Goal: Communication & Community: Share content

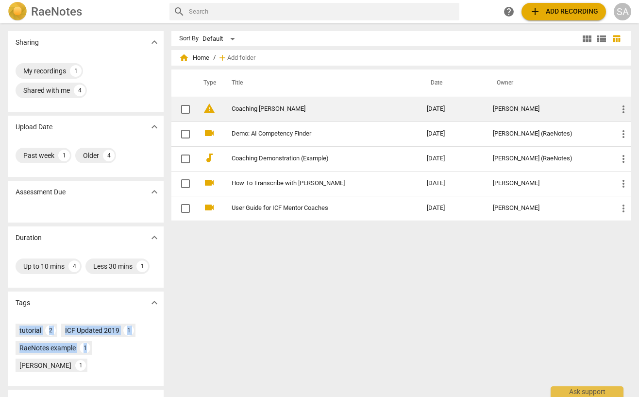
click at [209, 110] on span "warning" at bounding box center [209, 108] width 12 height 12
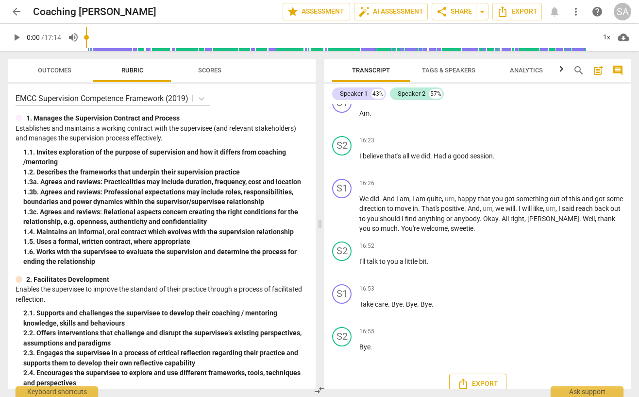
click at [473, 373] on button "Export" at bounding box center [477, 383] width 57 height 20
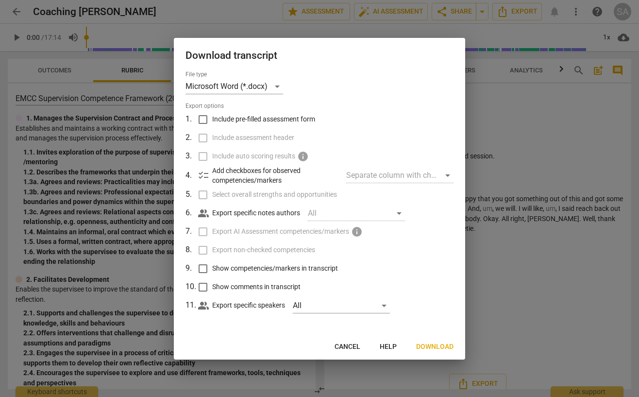
scroll to position [3550, 0]
click at [203, 119] on input "Include pre-filled assessment form" at bounding box center [203, 119] width 18 height 18
checkbox input "true"
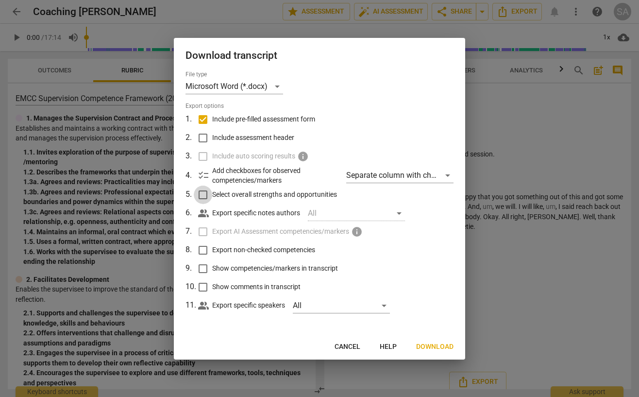
click at [203, 195] on input "Select overall strengths and opportunities" at bounding box center [203, 195] width 18 height 18
checkbox input "true"
click at [448, 174] on div "Separate column with check marks" at bounding box center [399, 176] width 107 height 16
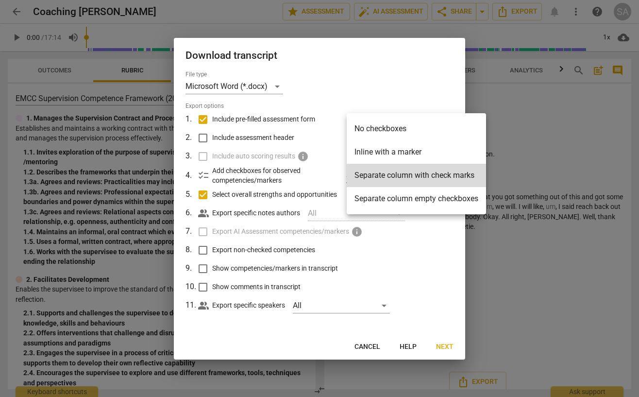
click at [452, 159] on li "Inline with a marker" at bounding box center [416, 151] width 139 height 23
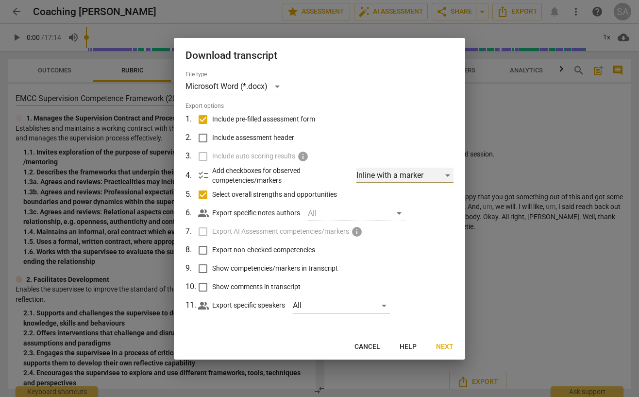
click at [449, 177] on div "Inline with a marker" at bounding box center [404, 176] width 97 height 16
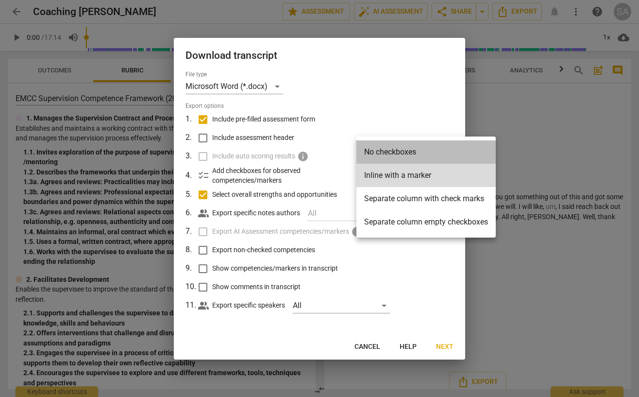
click at [432, 154] on li "No checkboxes" at bounding box center [425, 151] width 139 height 23
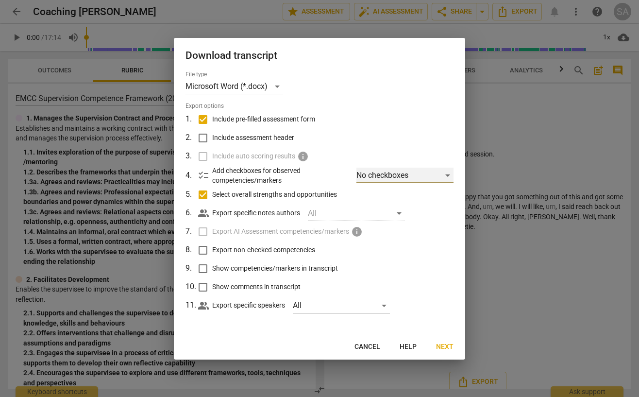
click at [448, 173] on div "No checkboxes" at bounding box center [404, 176] width 97 height 16
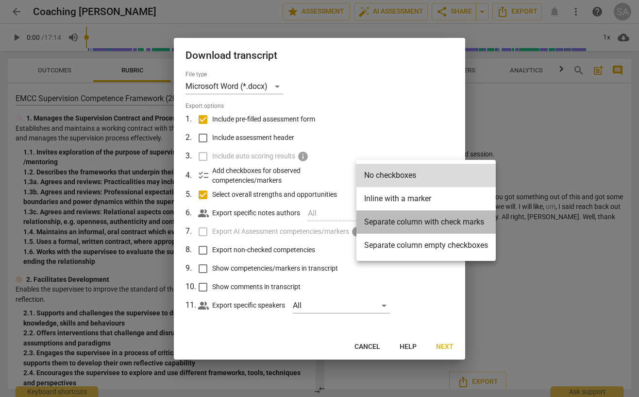
click at [430, 222] on li "Separate column with check marks" at bounding box center [425, 221] width 139 height 23
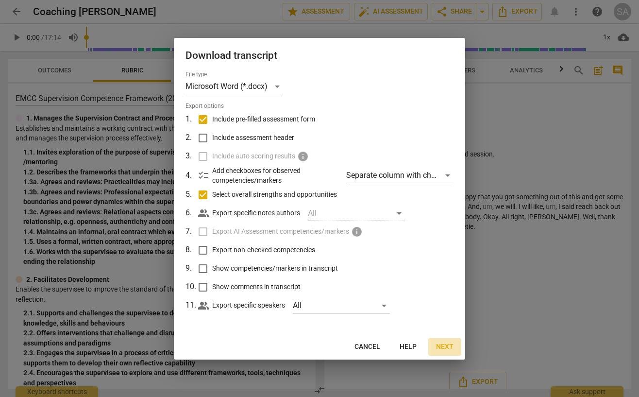
click at [443, 345] on span "Next" at bounding box center [444, 347] width 17 height 10
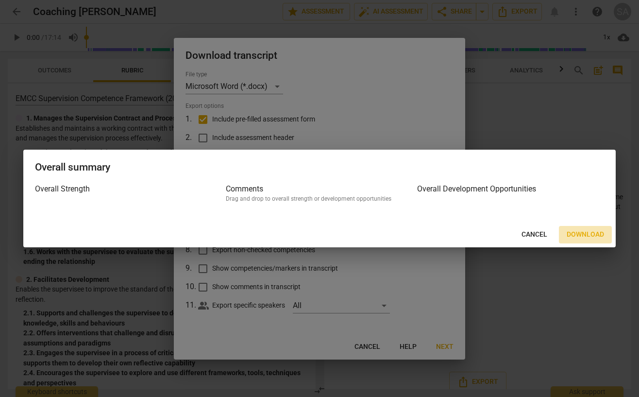
click at [583, 235] on span "Download" at bounding box center [585, 235] width 37 height 10
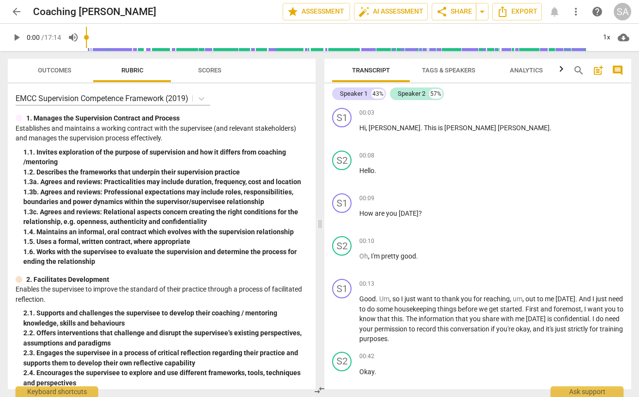
scroll to position [0, 0]
click at [210, 71] on span "Scores" at bounding box center [209, 70] width 23 height 7
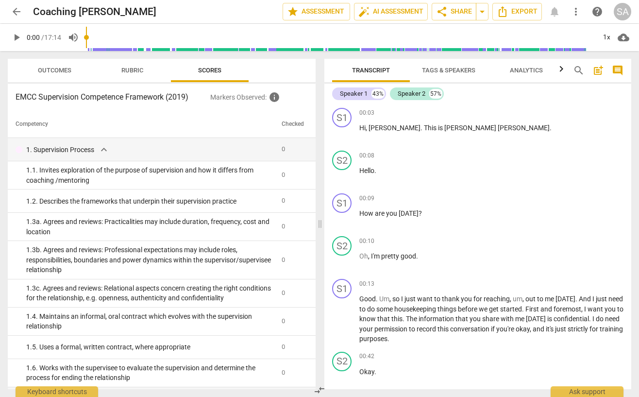
click at [52, 70] on span "Outcomes" at bounding box center [55, 70] width 34 height 7
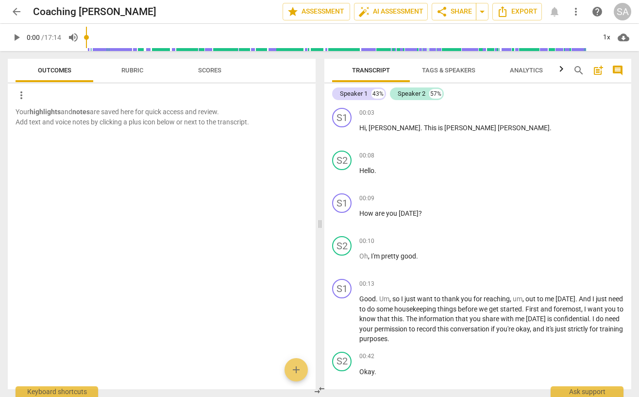
click at [130, 69] on span "Rubric" at bounding box center [132, 70] width 22 height 7
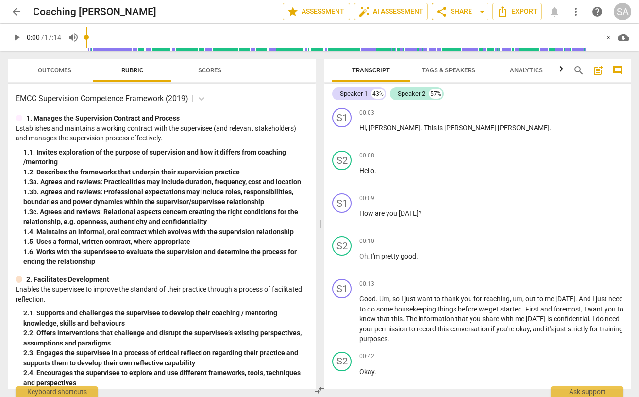
click at [441, 10] on span "share" at bounding box center [442, 12] width 12 height 12
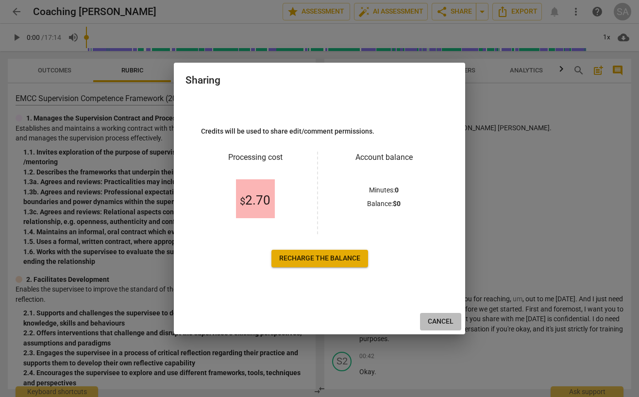
click at [442, 321] on span "Cancel" at bounding box center [441, 322] width 26 height 10
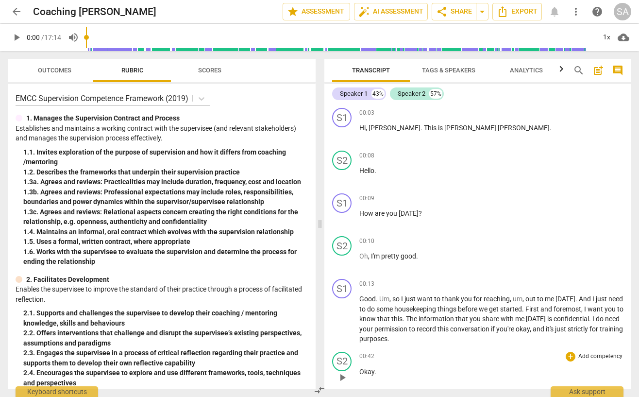
click at [550, 377] on div "00:42 + Add competency keyboard_arrow_right Okay ." at bounding box center [491, 369] width 264 height 35
click at [623, 38] on span "cloud_download" at bounding box center [624, 38] width 12 height 12
click at [553, 103] on div at bounding box center [319, 198] width 639 height 397
click at [505, 12] on icon "Export" at bounding box center [503, 12] width 12 height 12
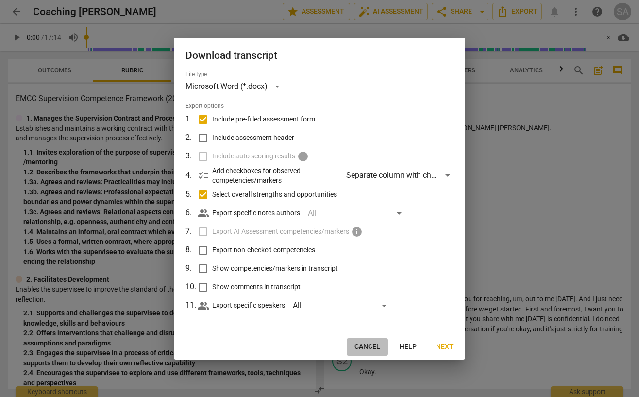
click at [364, 343] on span "Cancel" at bounding box center [368, 347] width 26 height 10
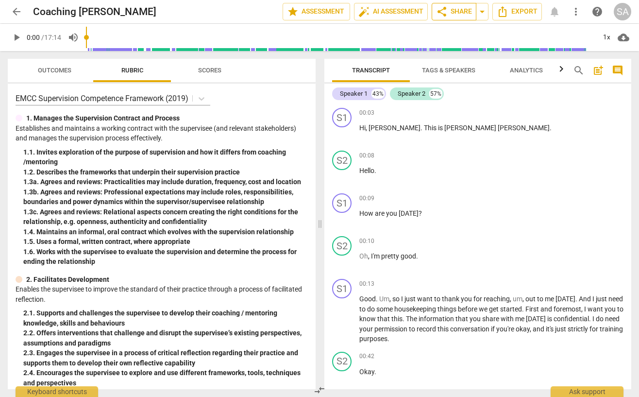
click at [456, 9] on span "share Share" at bounding box center [454, 12] width 36 height 12
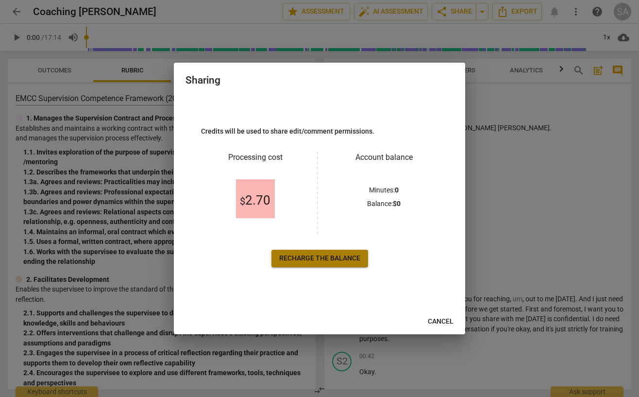
click at [321, 260] on span "Recharge the balance" at bounding box center [319, 259] width 81 height 10
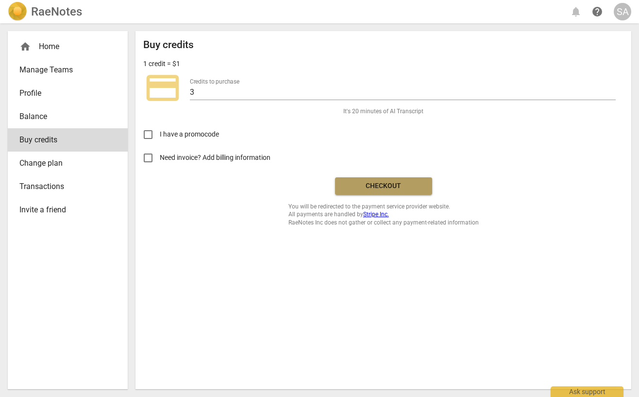
click at [383, 185] on span "Checkout" at bounding box center [384, 186] width 82 height 10
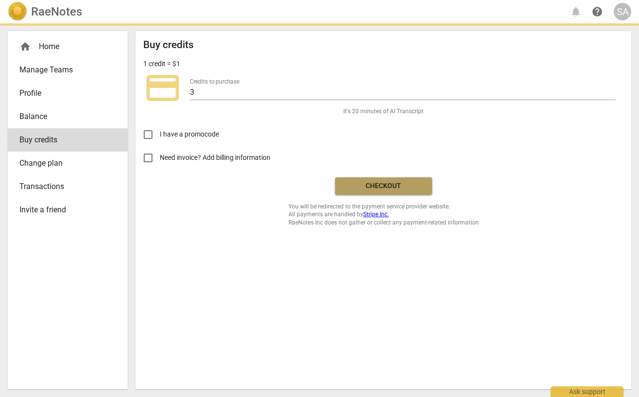
click at [386, 185] on span "Checkout" at bounding box center [384, 186] width 82 height 10
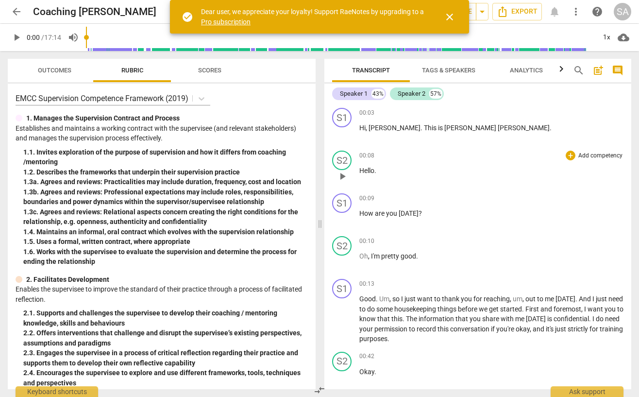
scroll to position [2, 0]
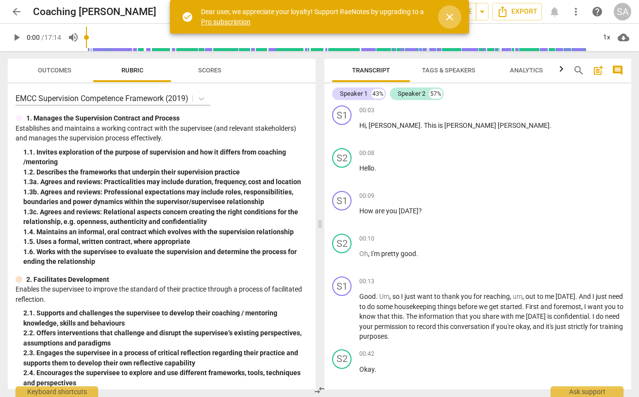
click at [450, 17] on span "close" at bounding box center [450, 17] width 12 height 12
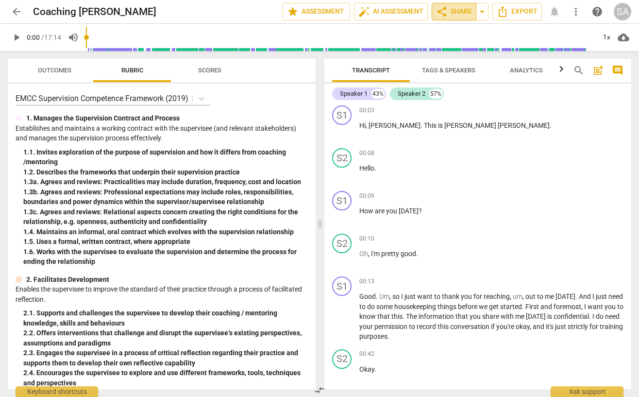
click at [441, 10] on span "share" at bounding box center [442, 12] width 12 height 12
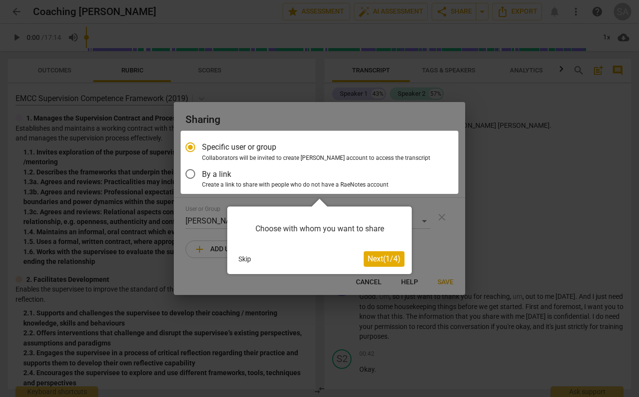
click at [372, 257] on span "Next ( 1 / 4 )" at bounding box center [384, 258] width 33 height 9
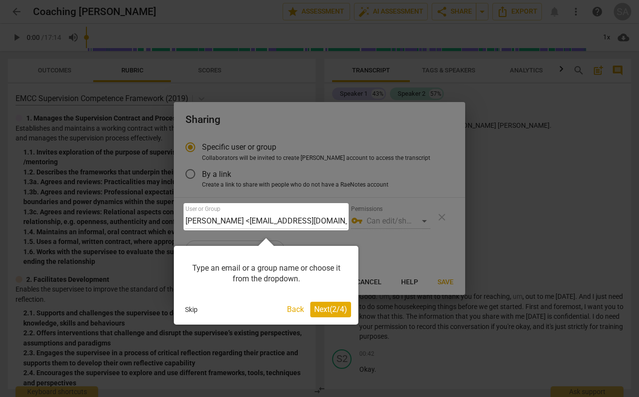
click at [328, 306] on span "Next ( 2 / 4 )" at bounding box center [330, 309] width 33 height 9
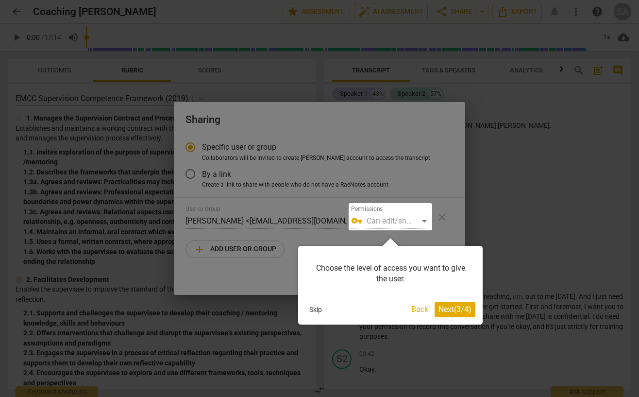
click at [420, 308] on button "Back" at bounding box center [419, 310] width 25 height 16
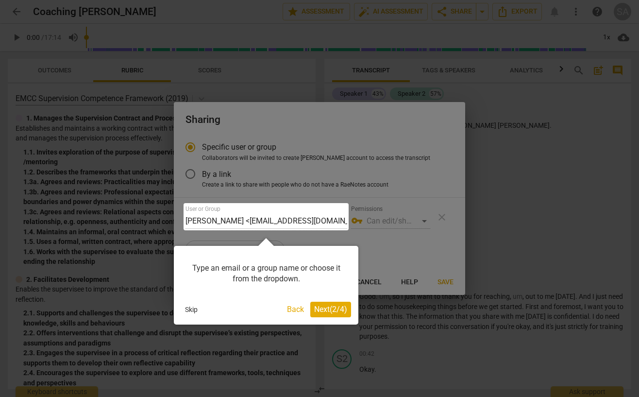
click at [277, 224] on div at bounding box center [266, 216] width 165 height 27
click at [277, 226] on div at bounding box center [266, 216] width 165 height 27
drag, startPoint x: 264, startPoint y: 242, endPoint x: 286, endPoint y: 267, distance: 33.4
click at [285, 268] on div "Type an email or a group name or choose it from the dropdown. Skip Back Next ( …" at bounding box center [266, 281] width 185 height 86
click at [332, 219] on div at bounding box center [266, 216] width 165 height 27
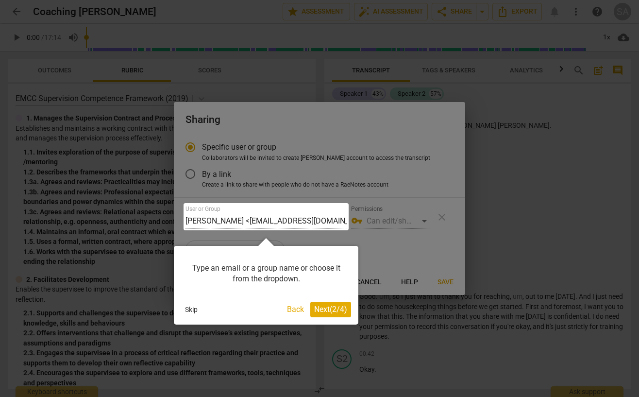
click at [319, 310] on span "Next ( 2 / 4 )" at bounding box center [330, 309] width 33 height 9
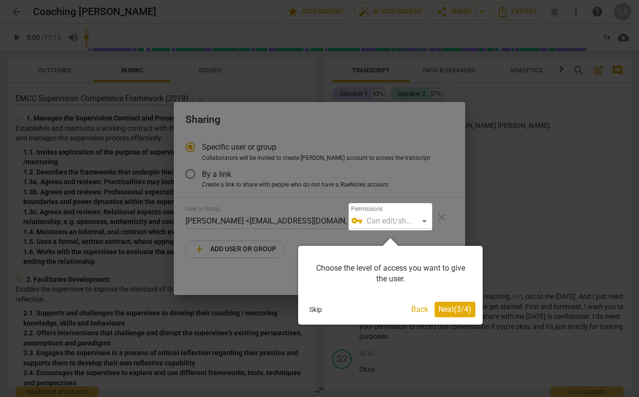
click at [423, 220] on div at bounding box center [391, 216] width 84 height 27
click at [426, 220] on div at bounding box center [391, 216] width 84 height 27
click at [235, 249] on div at bounding box center [319, 198] width 639 height 397
click at [448, 307] on span "Next ( 3 / 4 )" at bounding box center [455, 309] width 33 height 9
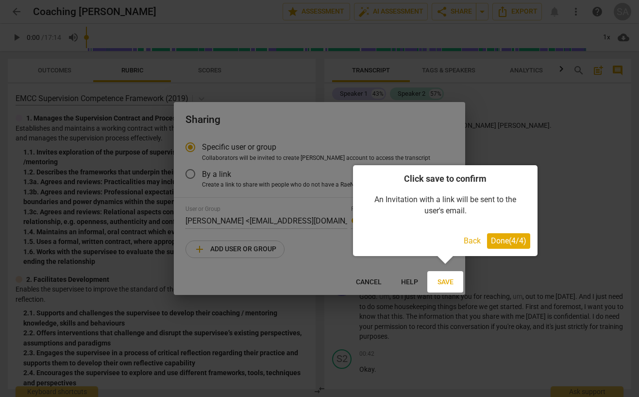
click at [441, 284] on div at bounding box center [445, 281] width 36 height 21
click at [447, 281] on div at bounding box center [445, 281] width 36 height 21
click at [502, 239] on span "Done ( 4 / 4 )" at bounding box center [508, 240] width 35 height 9
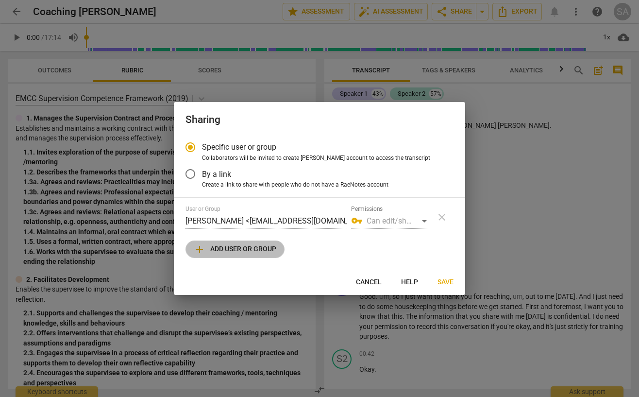
click at [216, 248] on span "add Add user or group" at bounding box center [235, 249] width 83 height 12
radio input "false"
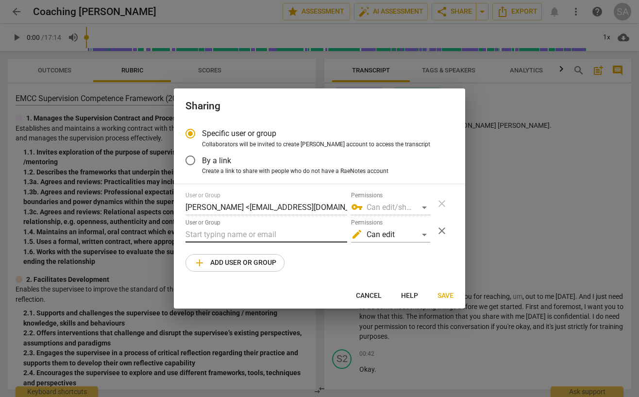
click at [208, 237] on input "text" at bounding box center [267, 235] width 162 height 16
type input "[EMAIL_ADDRESS][DOMAIN_NAME]"
radio input "false"
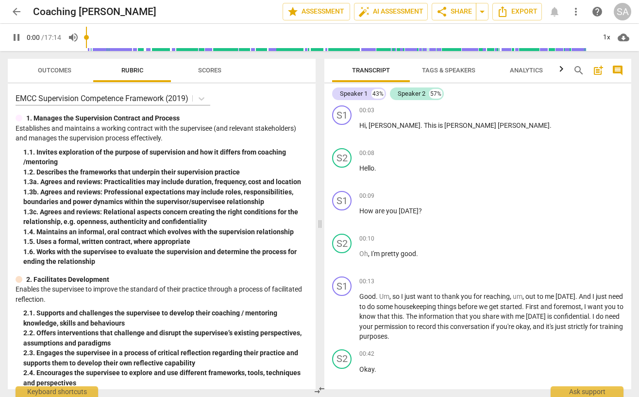
type input "0"
click at [575, 11] on span "more_vert" at bounding box center [576, 12] width 12 height 12
click at [577, 12] on span "more_vert" at bounding box center [576, 12] width 12 height 12
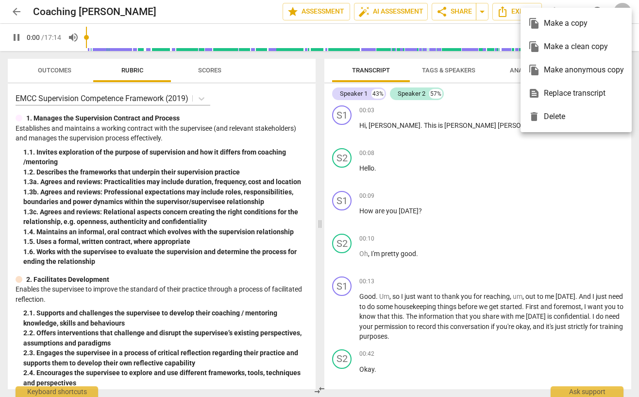
click at [500, 128] on div at bounding box center [319, 198] width 639 height 397
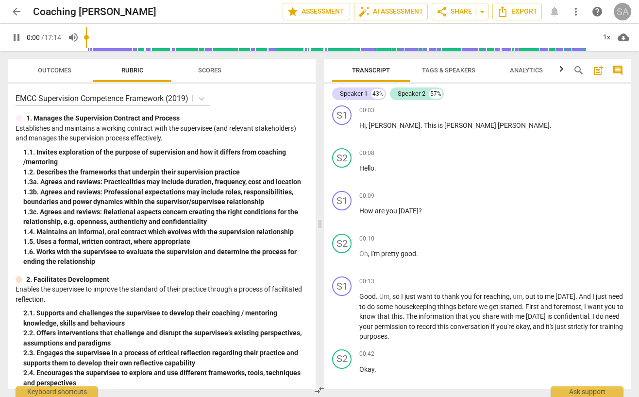
click at [621, 13] on div "SA" at bounding box center [622, 11] width 17 height 17
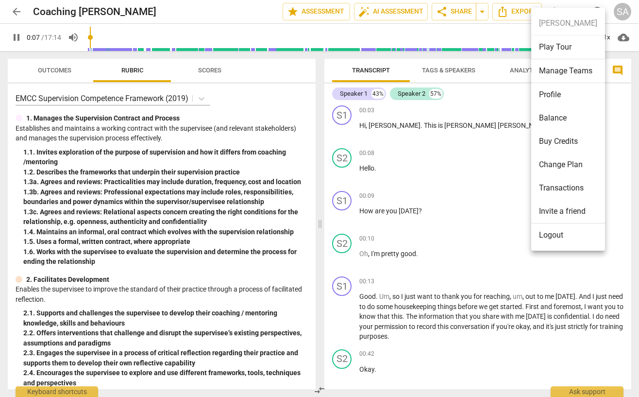
click at [487, 163] on div at bounding box center [319, 198] width 639 height 397
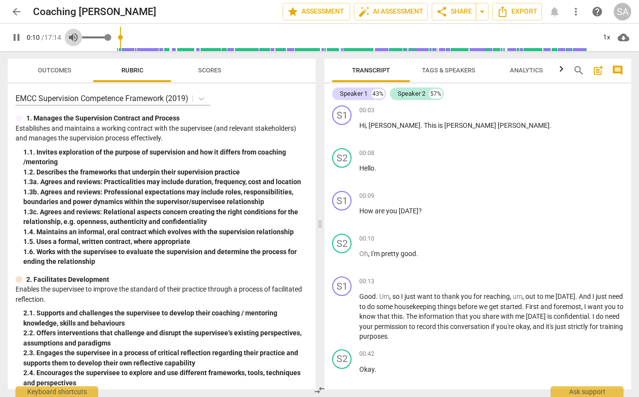
type input "10"
click at [73, 37] on span "volume_up" at bounding box center [74, 38] width 12 height 12
type input "0"
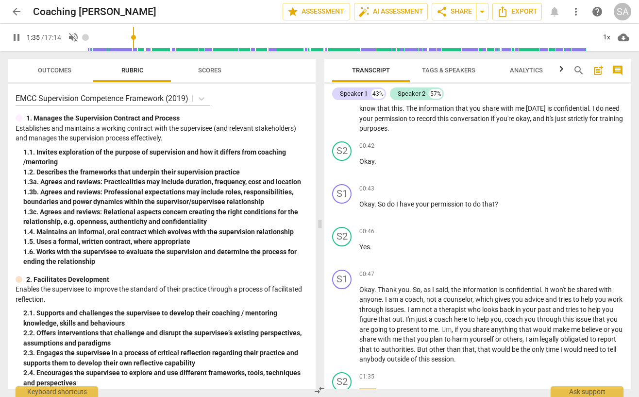
scroll to position [534, 0]
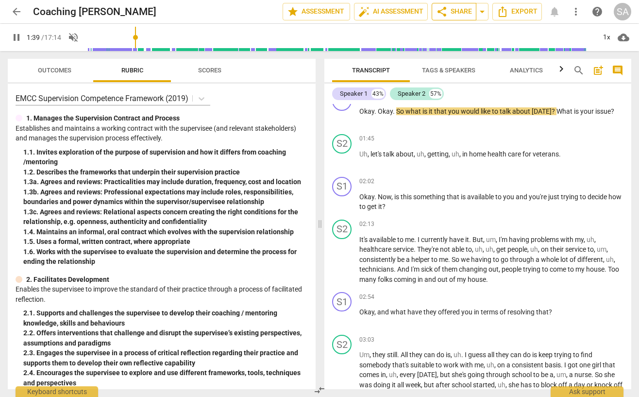
click at [441, 11] on span "share" at bounding box center [442, 12] width 12 height 12
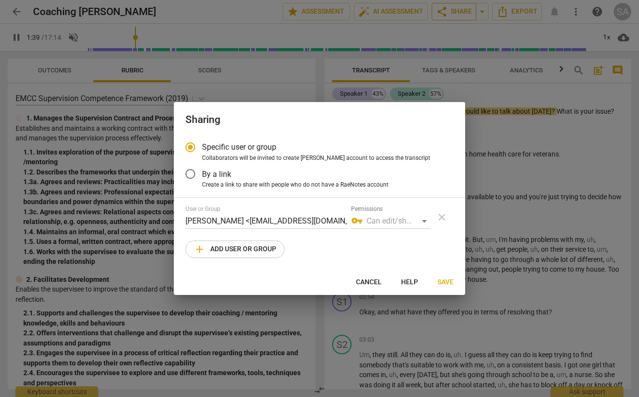
type input "100"
radio input "false"
type input "104"
click at [237, 250] on span "add Add user or group" at bounding box center [235, 249] width 83 height 12
radio input "false"
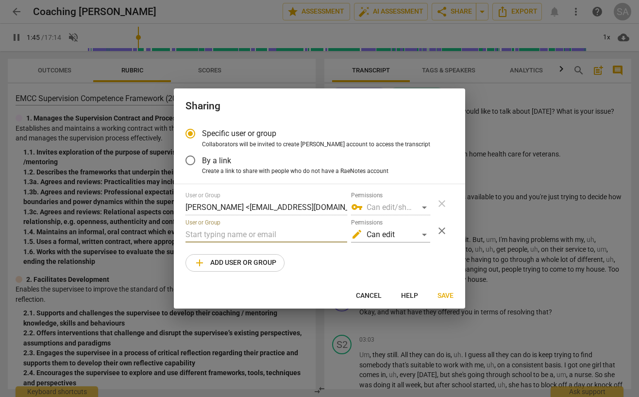
click at [212, 235] on input "text" at bounding box center [267, 235] width 162 height 16
type input "108"
type input "r"
type input "109"
type input "ri"
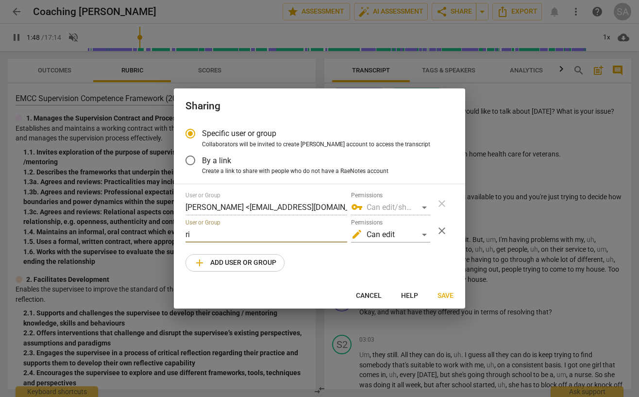
type input "109"
type input "risi"
type input "109"
type input "risin"
type input "110"
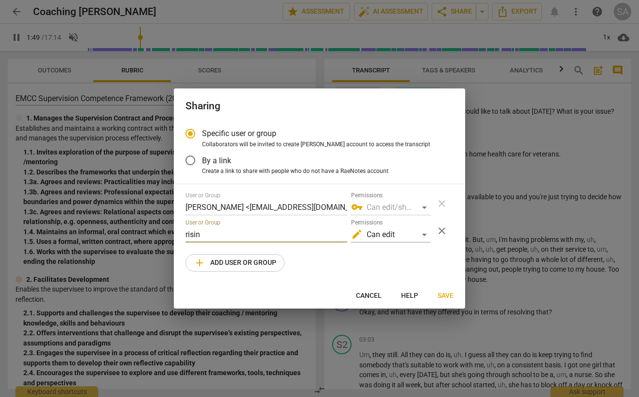
type input "rising"
type input "111"
type input "rising@"
type input "112"
type input "rising@i"
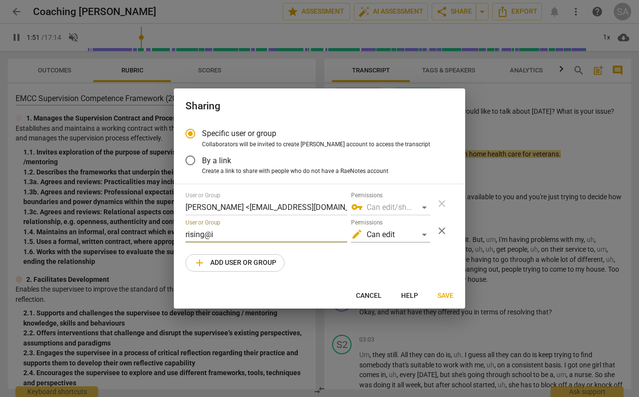
type input "112"
type input "rising@ic"
type input "112"
type input "rising@icl"
type input "113"
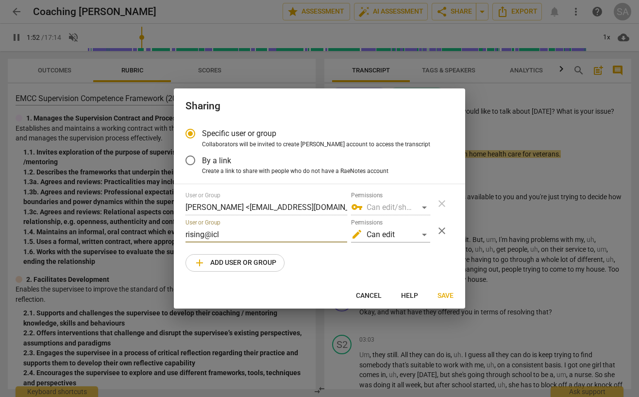
type input "rising@icli"
type input "113"
type input "rising@iclir"
type input "113"
type input "rising@icliri"
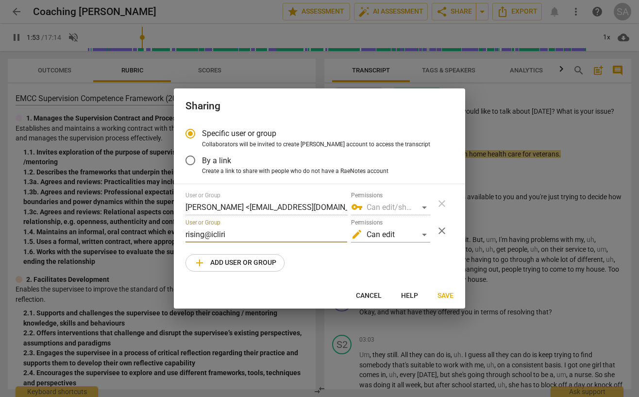
type input "114"
type input "rising@icliris"
type input "114"
type input "rising@iclirisi"
type input "114"
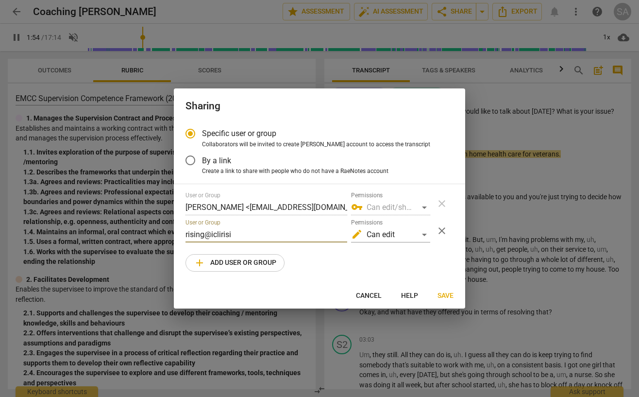
type input "rising@iclirisin"
type input "115"
type input "rising@iclirising"
type input "115"
type input "rising@iclirising."
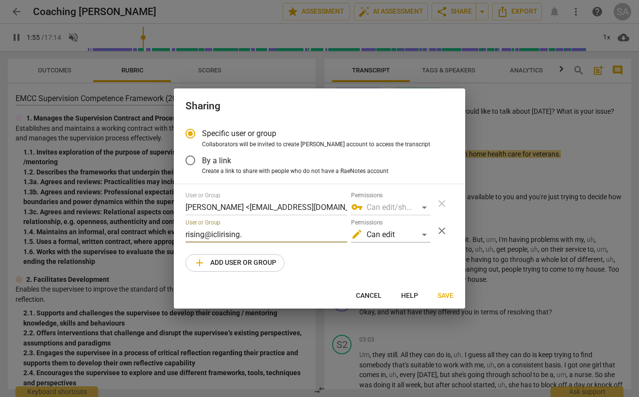
type input "116"
type input "rising@iclirising.c"
type input "116"
type input "[EMAIL_ADDRESS][DOMAIN_NAME]"
type input "116"
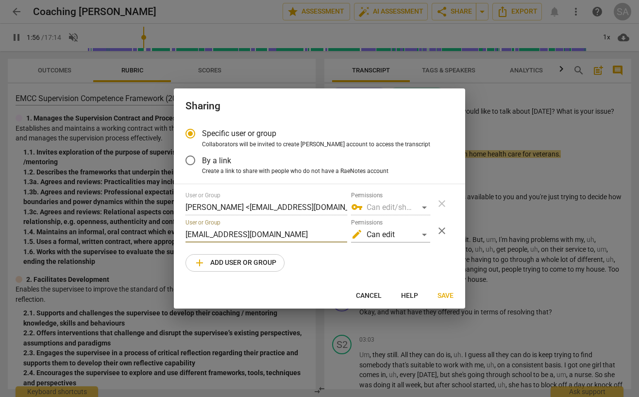
type input "[EMAIL_ADDRESS][DOMAIN_NAME]"
type input "121"
type input "[EMAIL_ADDRESS][DOMAIN_NAME]"
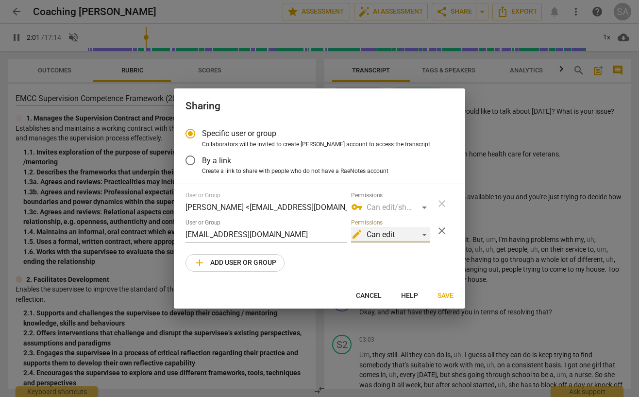
click at [425, 234] on div "edit Can edit" at bounding box center [390, 235] width 79 height 16
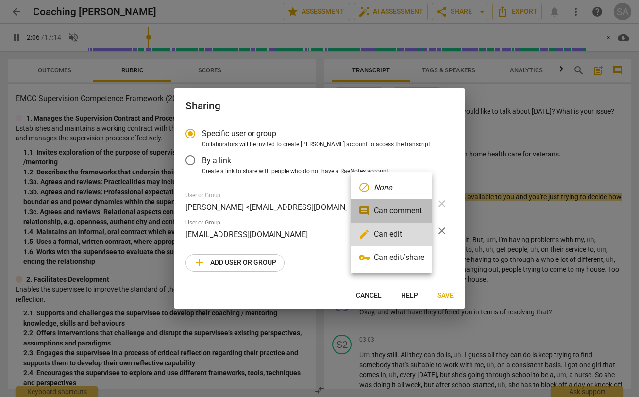
type input "127"
click at [399, 210] on li "comment Can comment" at bounding box center [392, 210] width 82 height 23
radio input "false"
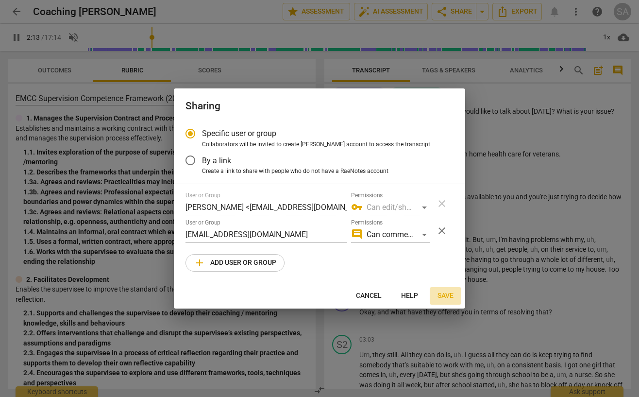
click at [446, 294] on span "Save" at bounding box center [446, 296] width 16 height 10
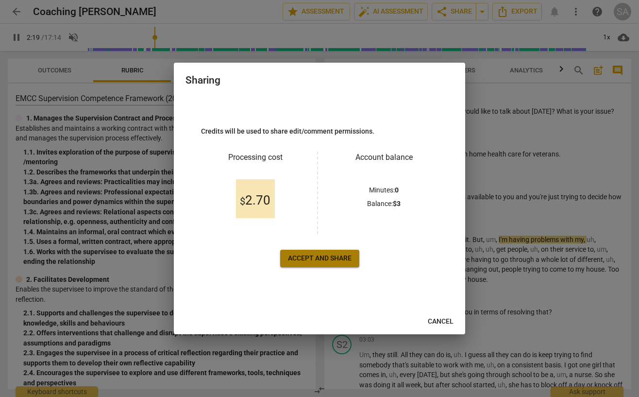
click at [308, 256] on span "Accept and share" at bounding box center [320, 259] width 64 height 10
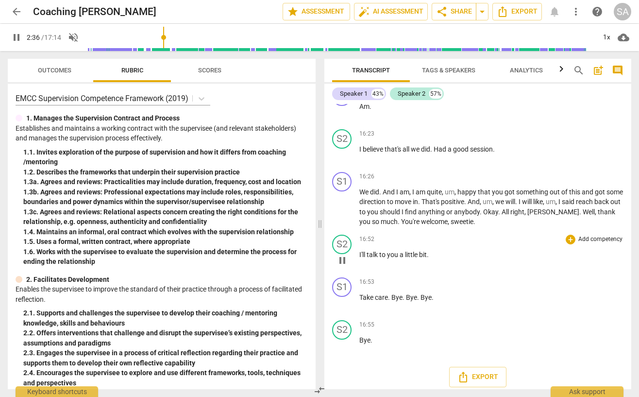
scroll to position [0, 0]
click at [621, 14] on div "SA" at bounding box center [622, 11] width 17 height 17
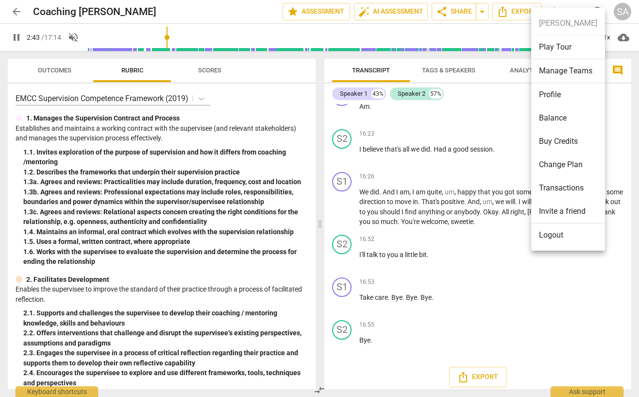
scroll to position [5, 1]
type input "167"
click at [550, 229] on li "Logout" at bounding box center [568, 234] width 74 height 23
